Goal: Task Accomplishment & Management: Use online tool/utility

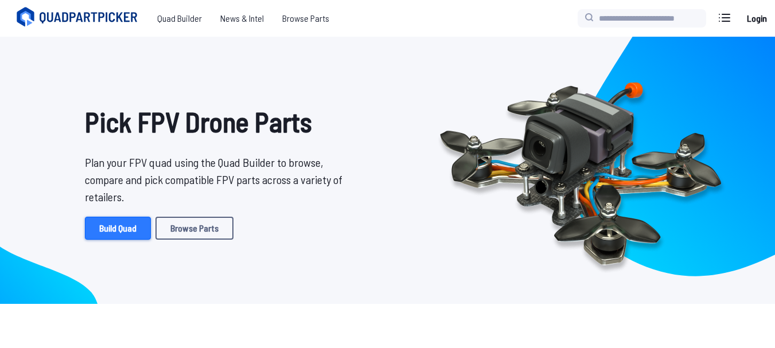
click at [118, 230] on link "Build Quad" at bounding box center [118, 228] width 66 height 23
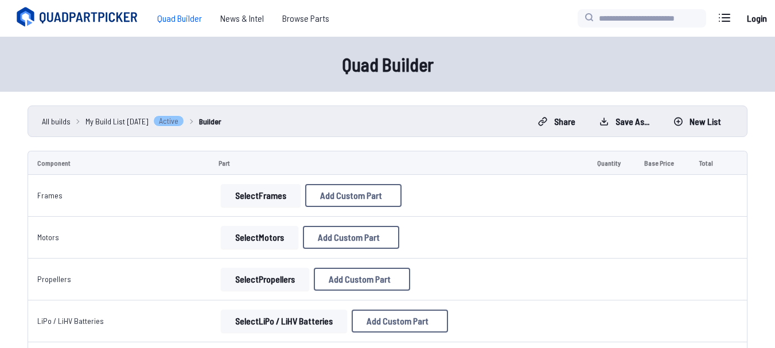
click at [239, 197] on button "Select Frames" at bounding box center [261, 195] width 80 height 23
click at [241, 189] on button "Select Frames" at bounding box center [261, 195] width 80 height 23
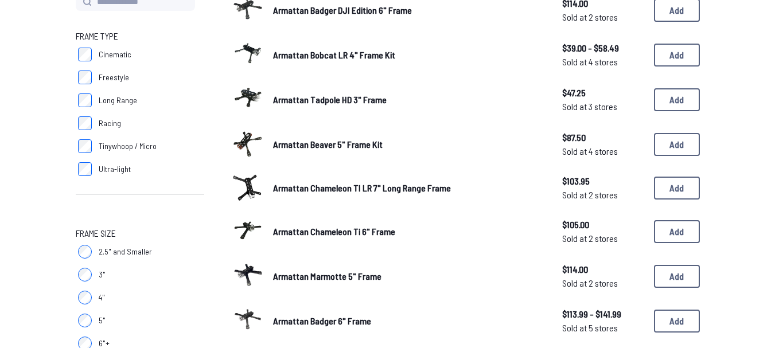
scroll to position [172, 0]
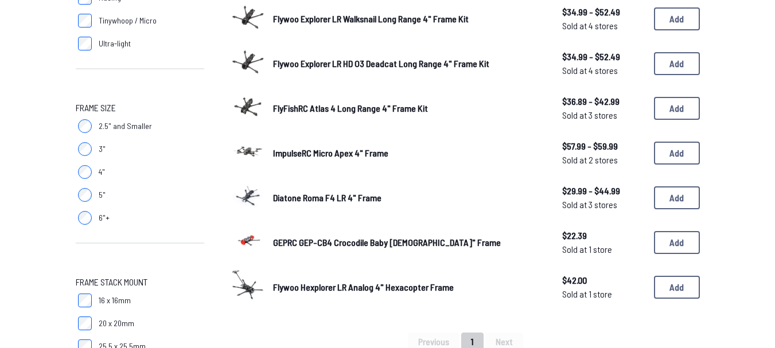
scroll to position [344, 0]
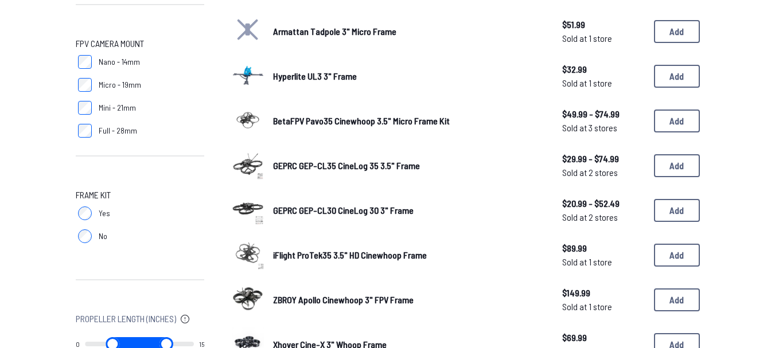
scroll to position [746, 0]
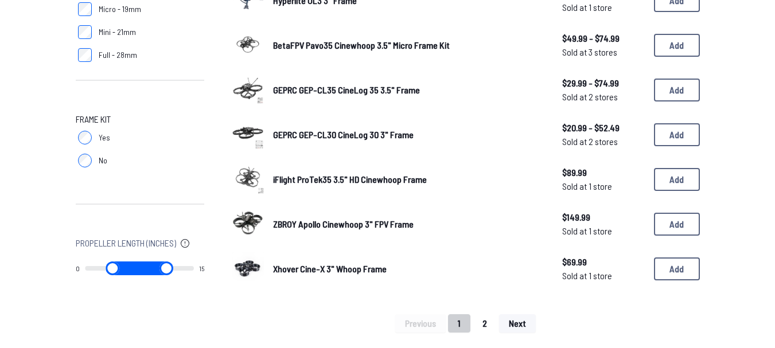
click at [489, 324] on button "2" at bounding box center [485, 323] width 24 height 18
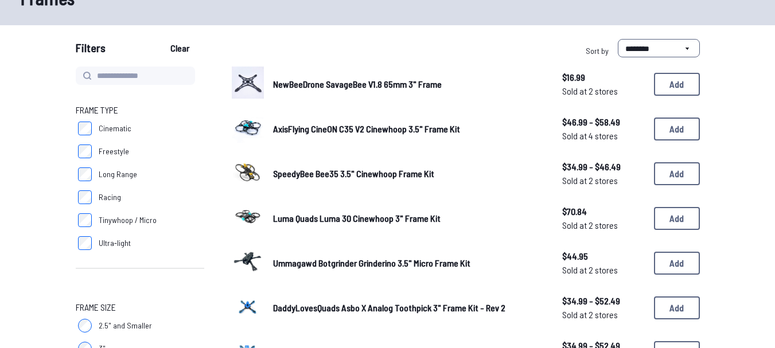
scroll to position [115, 0]
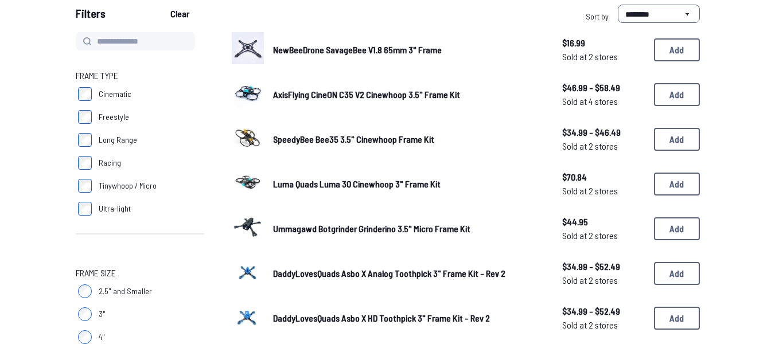
click at [322, 48] on span "NewBeeDrone SavageBee V1.8 65mm 3" Frame" at bounding box center [357, 49] width 169 height 11
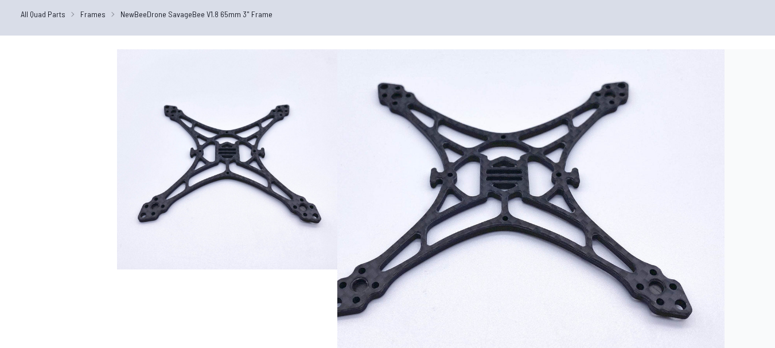
scroll to position [172, 0]
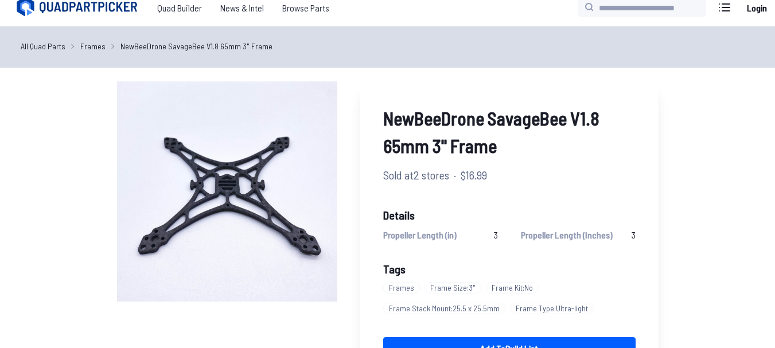
scroll to position [0, 0]
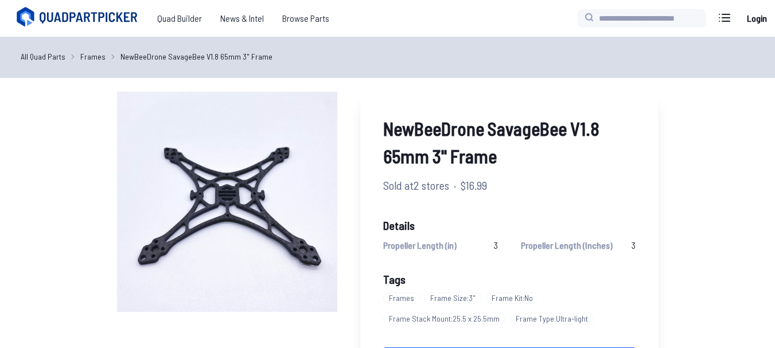
click at [49, 59] on link "All Quad Parts" at bounding box center [43, 56] width 45 height 12
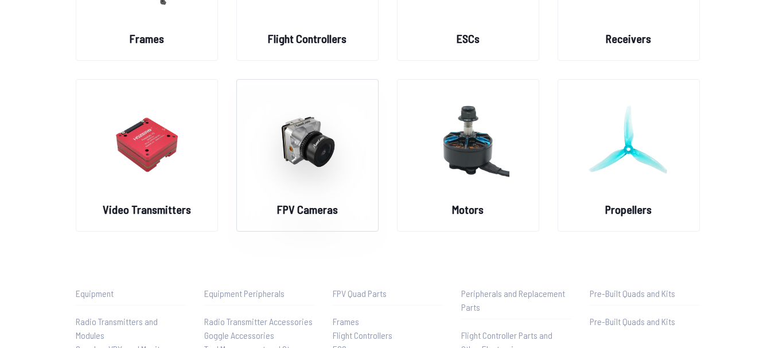
scroll to position [115, 0]
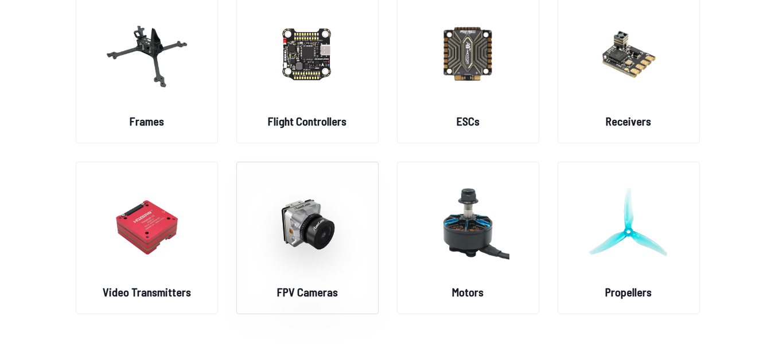
click at [308, 271] on img at bounding box center [307, 224] width 83 height 101
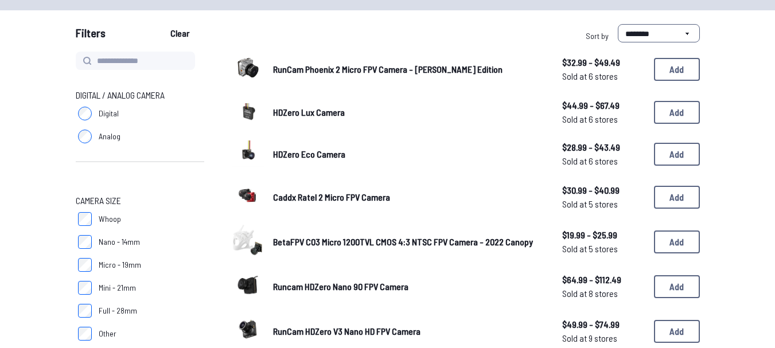
scroll to position [115, 0]
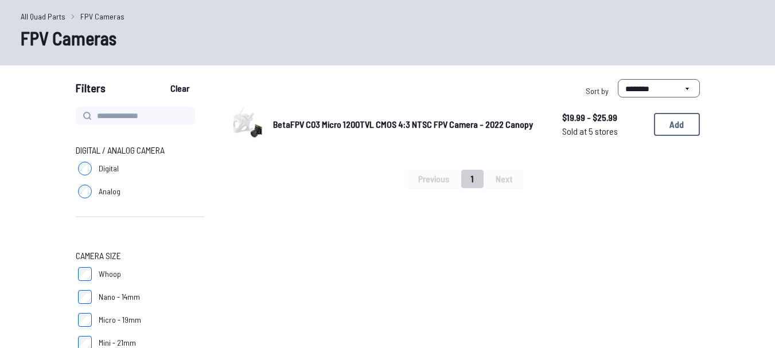
scroll to position [57, 0]
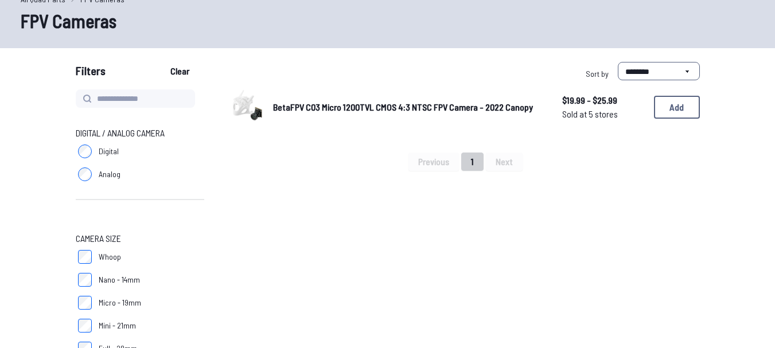
click at [511, 107] on span "BetaFPV C03 Micro 1200TVL CMOS 4:3 NTSC FPV Camera - 2022 Canopy" at bounding box center [403, 107] width 260 height 11
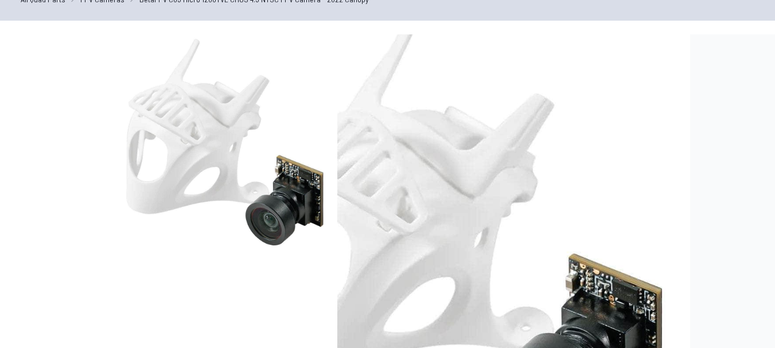
scroll to position [21, 0]
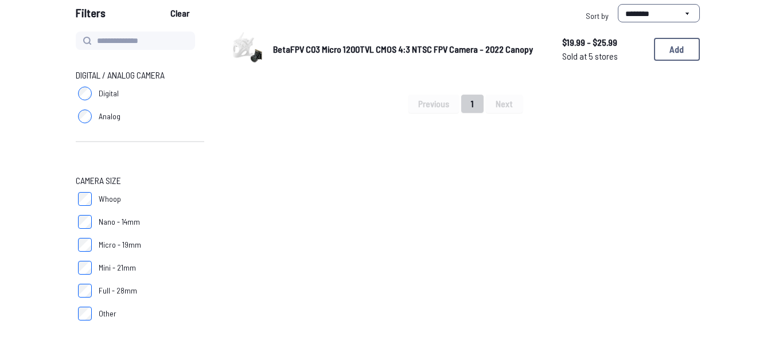
scroll to position [230, 0]
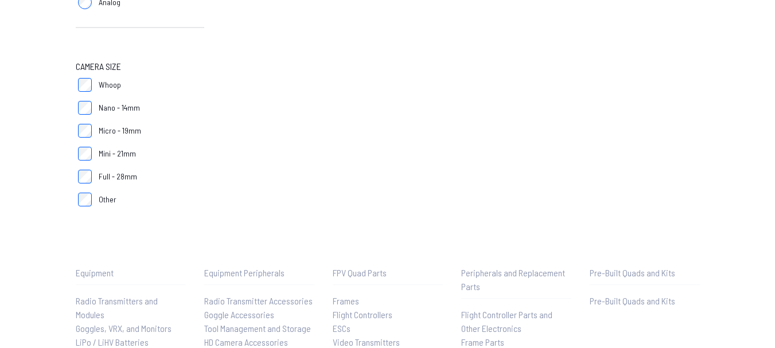
click at [76, 82] on label "Whoop" at bounding box center [140, 84] width 129 height 23
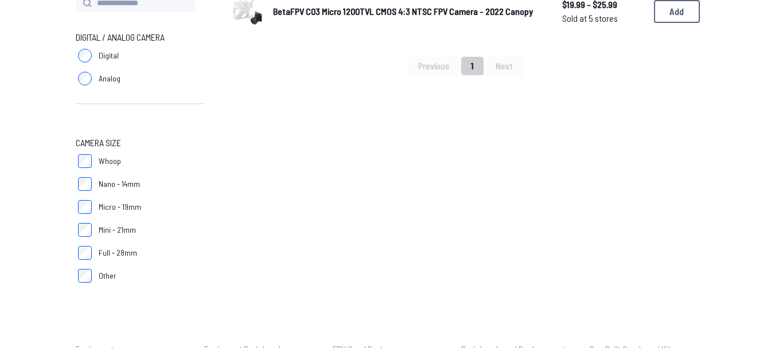
scroll to position [57, 0]
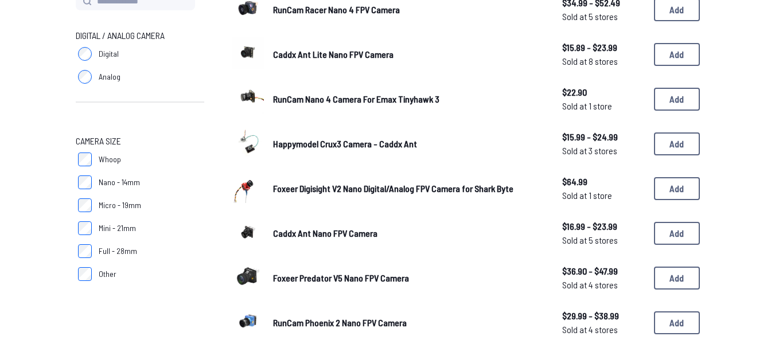
scroll to position [172, 0]
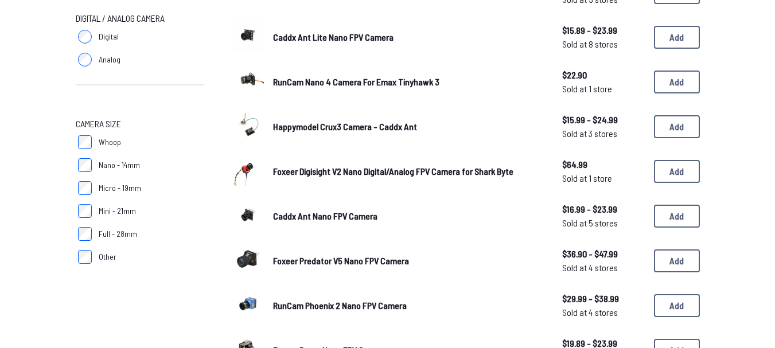
click at [253, 127] on img at bounding box center [248, 125] width 32 height 32
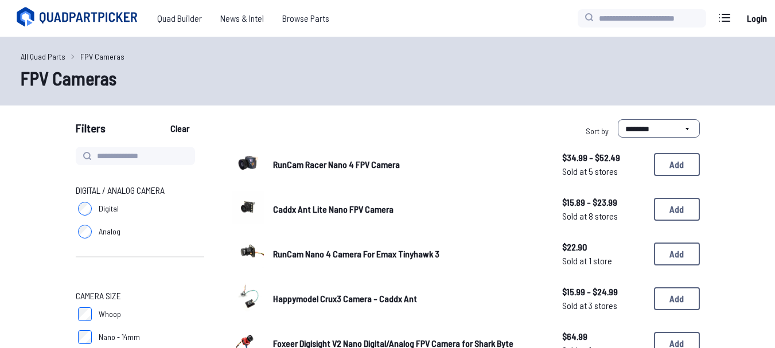
scroll to position [172, 0]
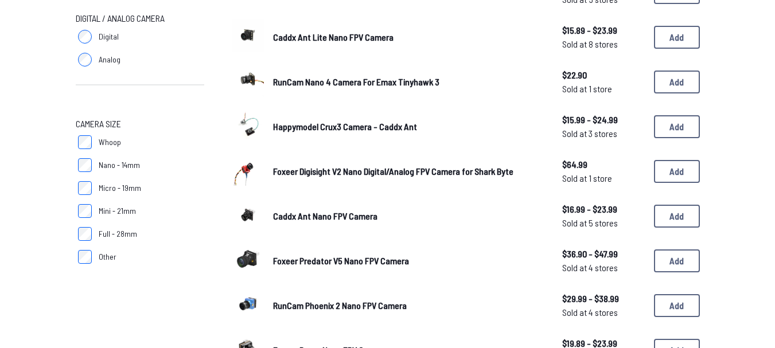
click at [252, 129] on img at bounding box center [248, 125] width 32 height 32
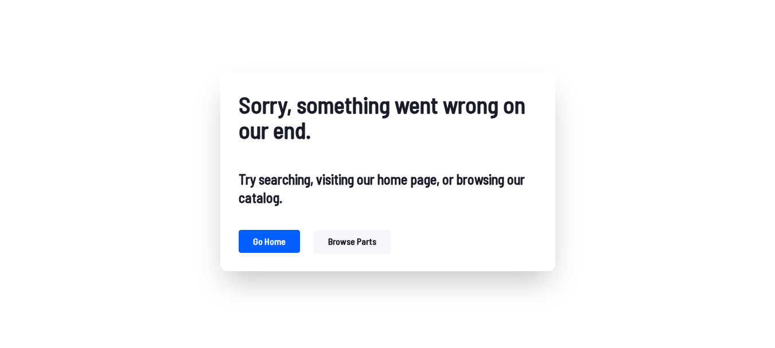
click at [345, 248] on button "Browse parts" at bounding box center [352, 241] width 77 height 23
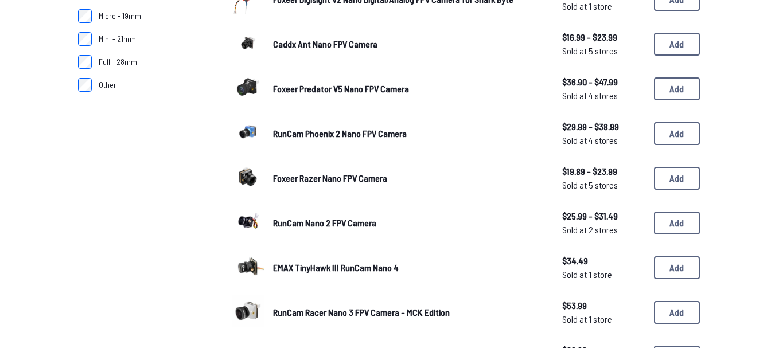
scroll to position [287, 0]
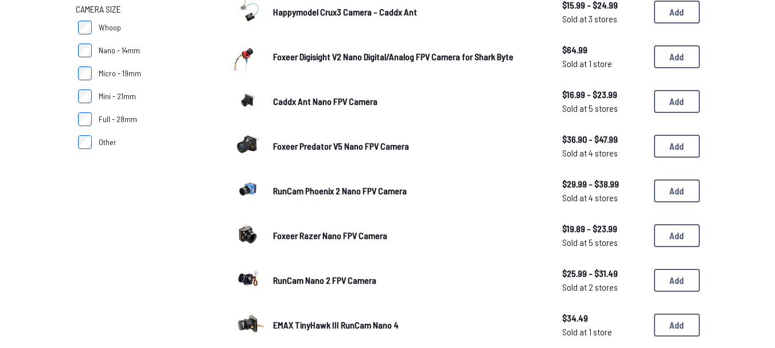
click at [289, 56] on span "Foxeer Digisight V2 Nano Digital/Analog FPV Camera for Shark Byte" at bounding box center [393, 56] width 240 height 11
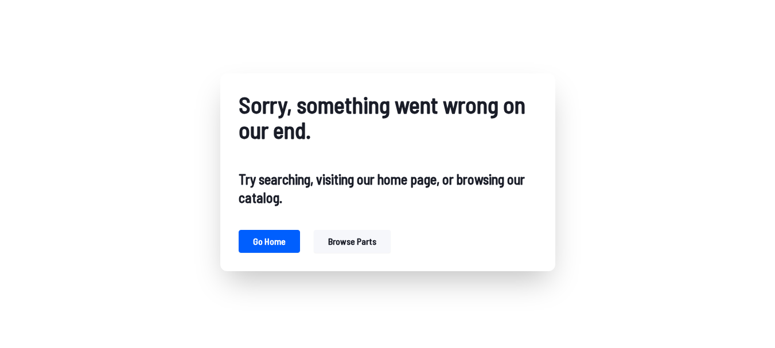
click at [565, 158] on div "Sorry, something went wrong on our end. Try searching, visiting our home page, …" at bounding box center [387, 172] width 775 height 345
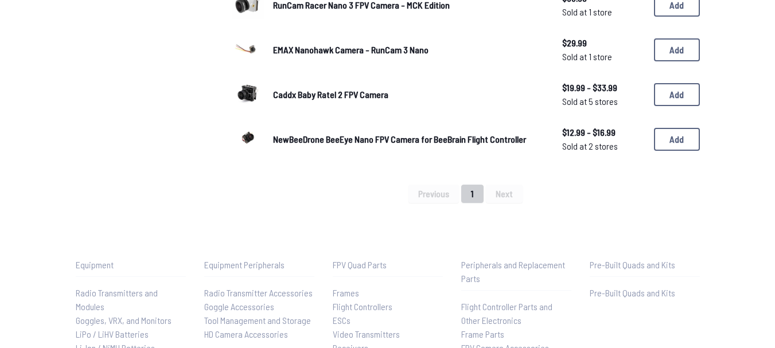
scroll to position [443, 0]
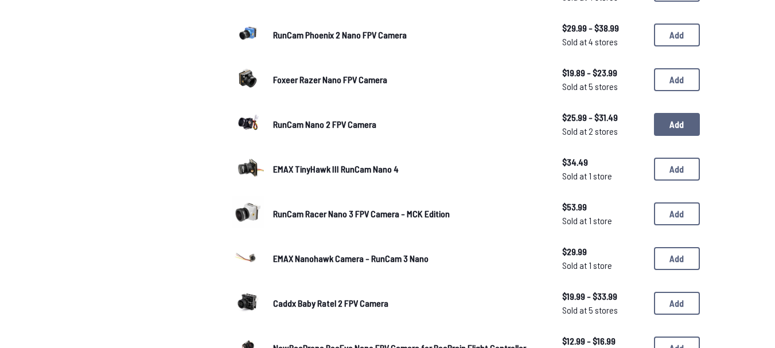
click at [668, 125] on button "Add" at bounding box center [677, 124] width 46 height 23
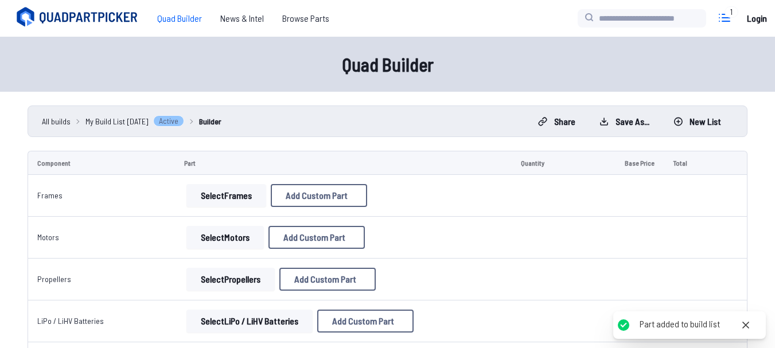
click at [730, 18] on icon at bounding box center [725, 17] width 10 height 7
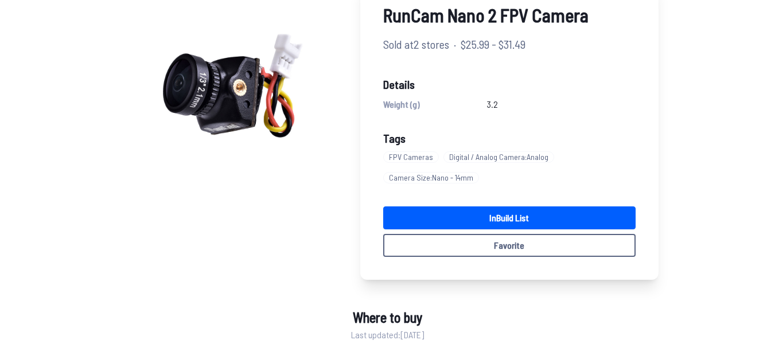
scroll to position [115, 0]
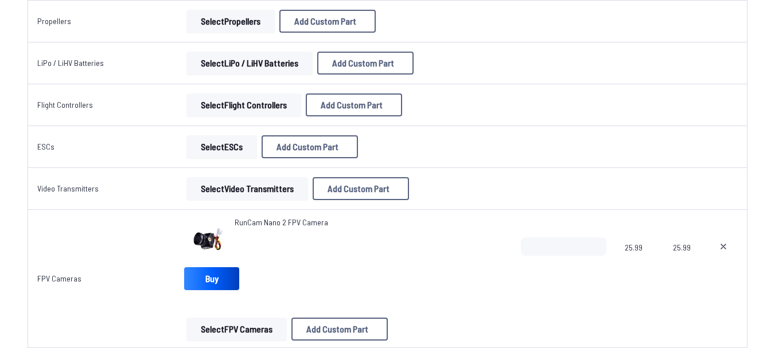
scroll to position [287, 0]
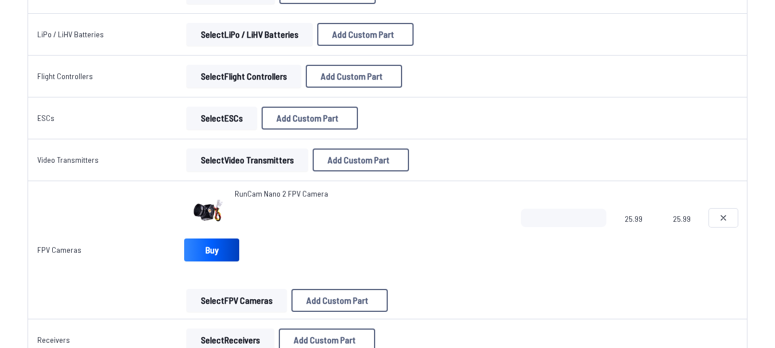
click at [726, 220] on icon at bounding box center [723, 218] width 5 height 5
type textarea "**********"
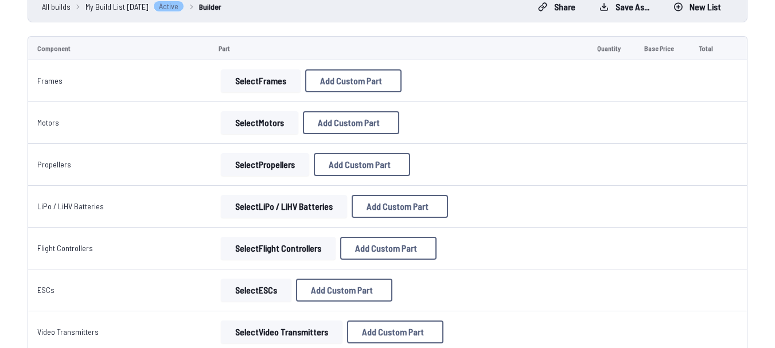
scroll to position [172, 0]
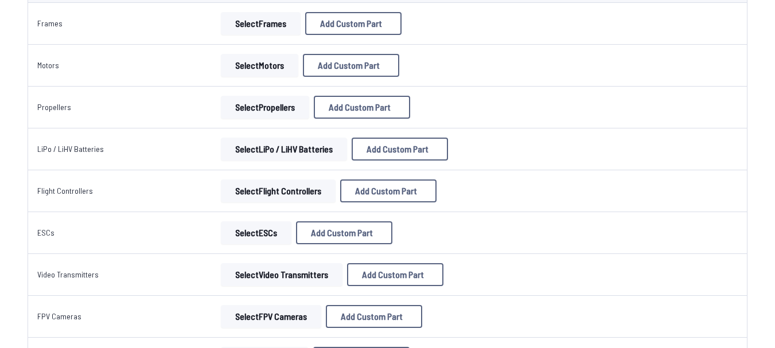
click at [391, 115] on button "Add Custom Part" at bounding box center [362, 107] width 96 height 23
select select "**********"
click at [497, 46] on button at bounding box center [500, 54] width 28 height 17
click at [269, 103] on button "Select Propellers" at bounding box center [265, 107] width 88 height 23
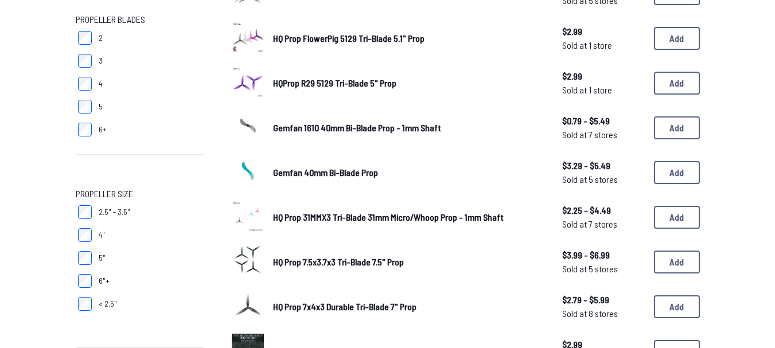
scroll to position [172, 0]
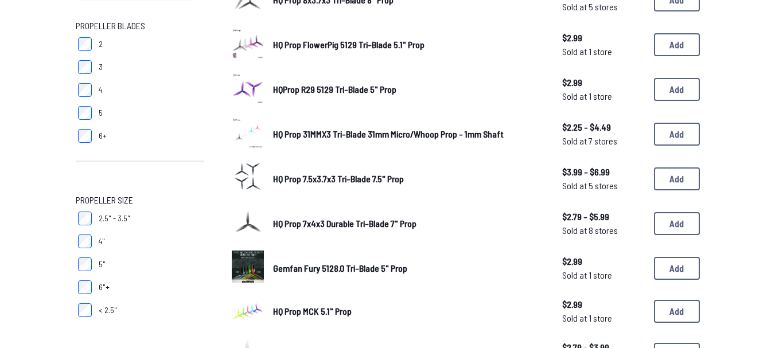
scroll to position [172, 0]
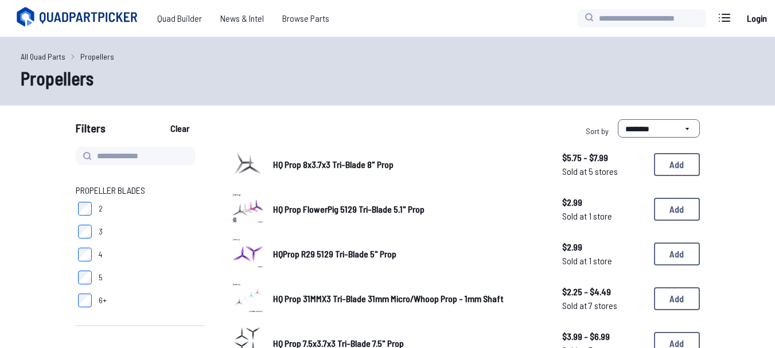
scroll to position [172, 0]
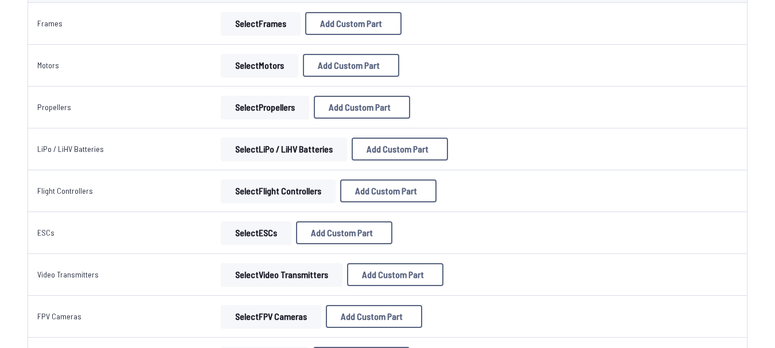
click at [289, 139] on button "Select LiPo / LiHV Batteries" at bounding box center [284, 149] width 126 height 23
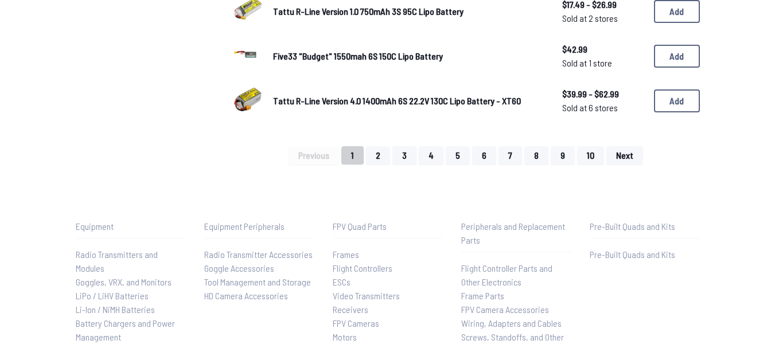
scroll to position [918, 0]
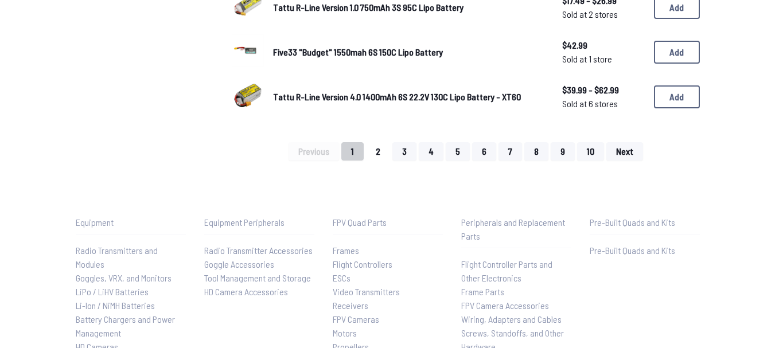
click at [386, 154] on button "2" at bounding box center [378, 151] width 24 height 18
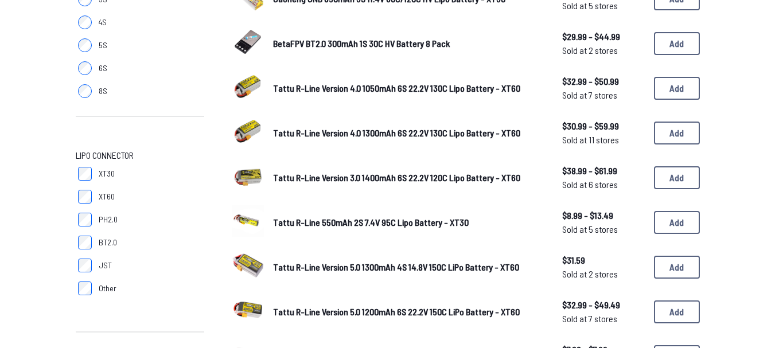
scroll to position [344, 0]
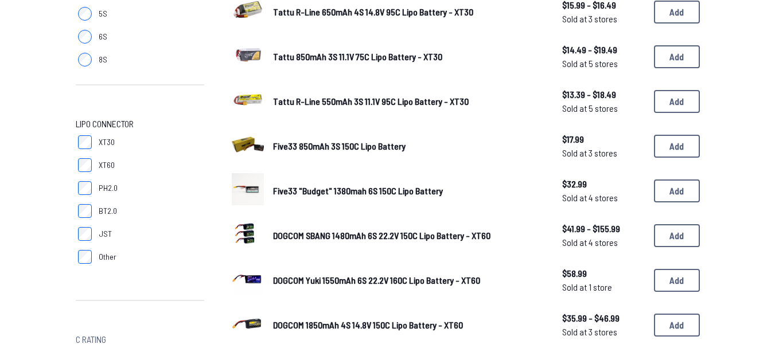
scroll to position [234, 0]
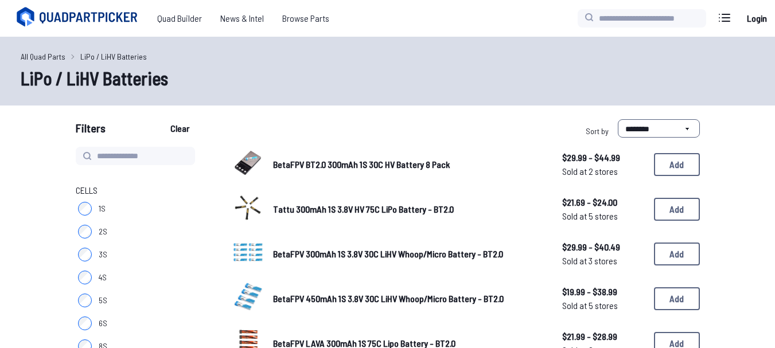
scroll to position [57, 0]
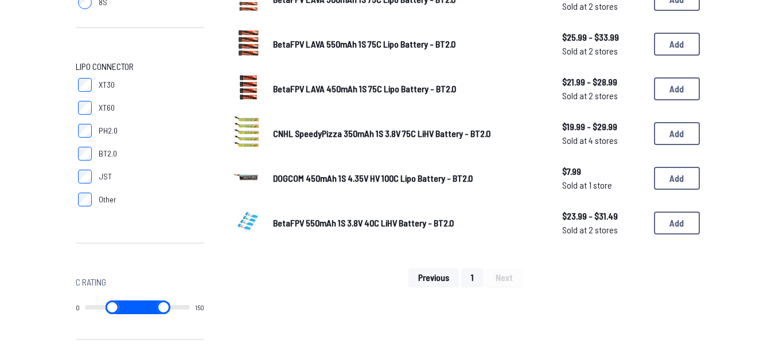
scroll to position [287, 0]
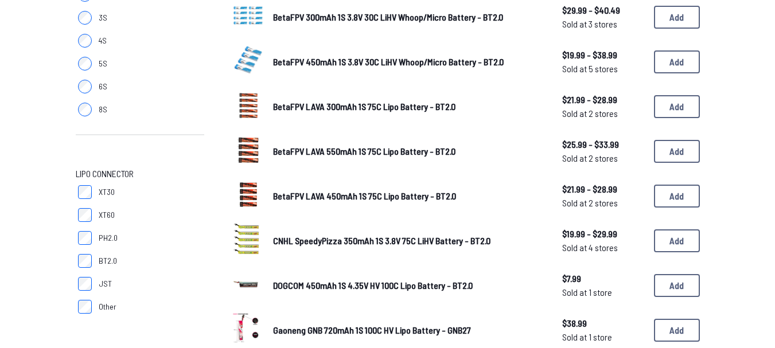
scroll to position [344, 0]
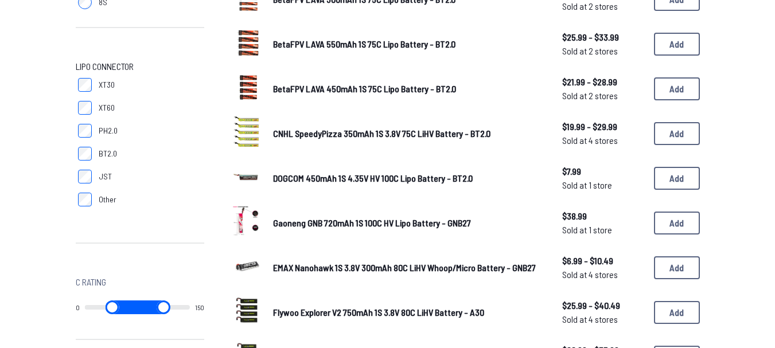
click at [314, 221] on span "Gaoneng GNB 720mAh 1S 100C HV Lipo Battery - GNB27" at bounding box center [372, 222] width 198 height 11
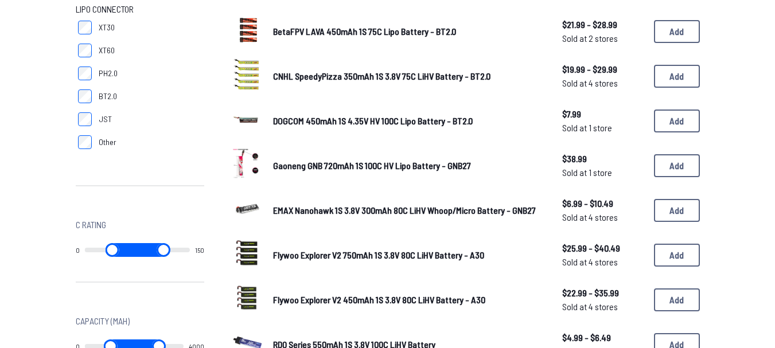
scroll to position [459, 0]
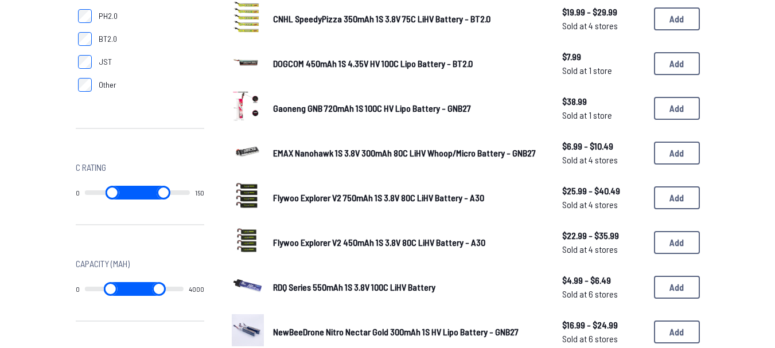
click at [294, 200] on span "Flywoo Explorer V2 750mAh 1S 3.8V 80C LiHV Battery - A30" at bounding box center [378, 197] width 211 height 11
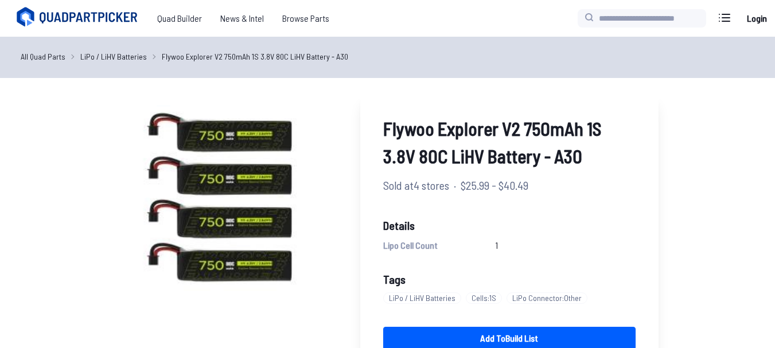
click at [29, 54] on link "All Quad Parts" at bounding box center [43, 56] width 45 height 12
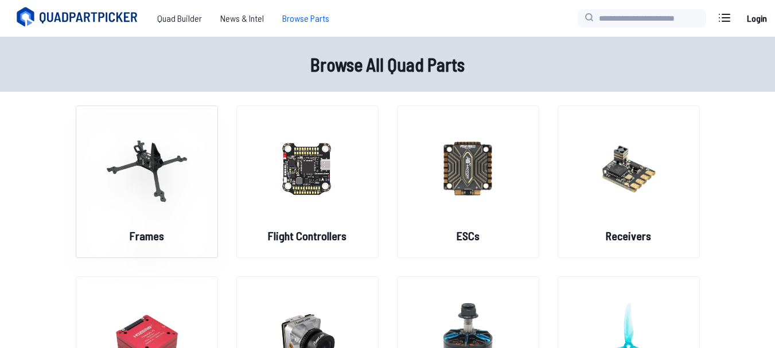
click at [142, 227] on figure at bounding box center [147, 167] width 129 height 122
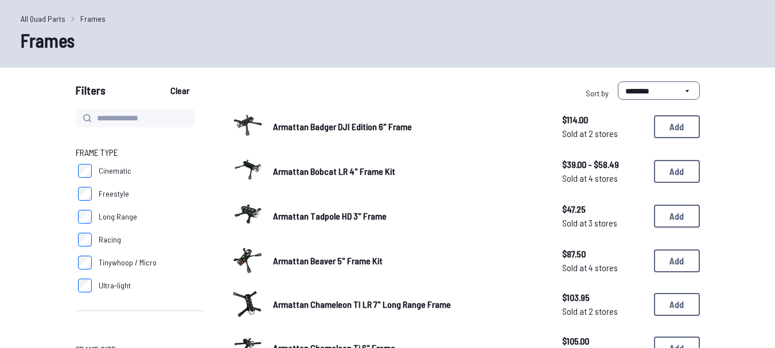
scroll to position [57, 0]
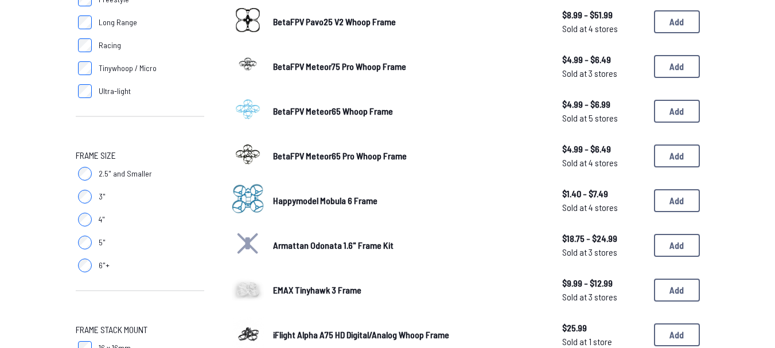
scroll to position [230, 0]
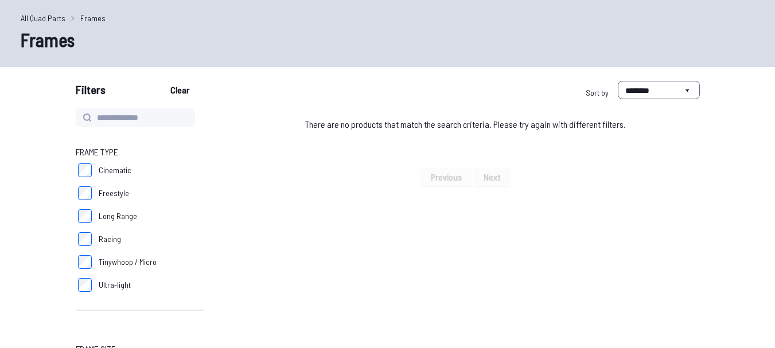
scroll to position [115, 0]
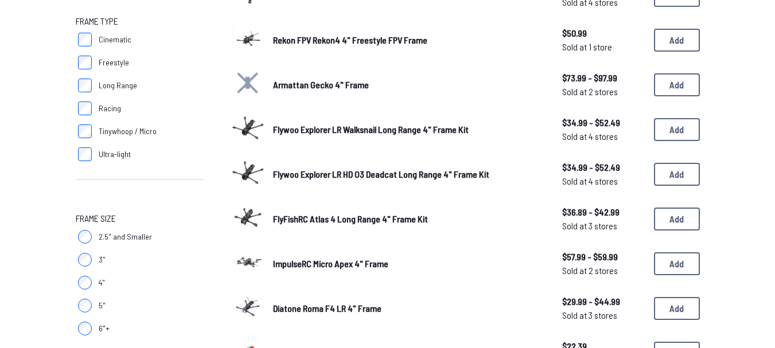
scroll to position [115, 0]
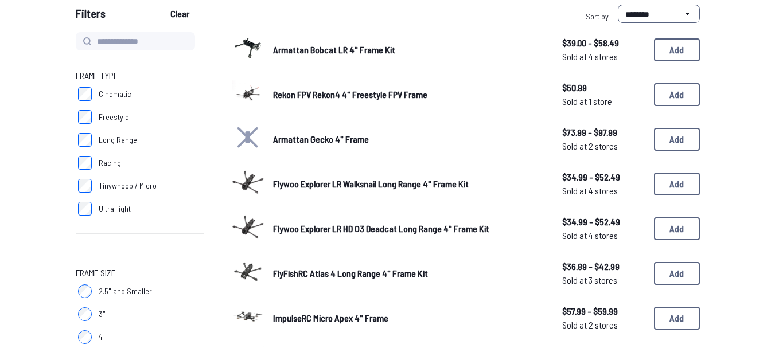
click at [92, 286] on label "2.5" and Smaller" at bounding box center [140, 291] width 129 height 23
